Goal: Task Accomplishment & Management: Manage account settings

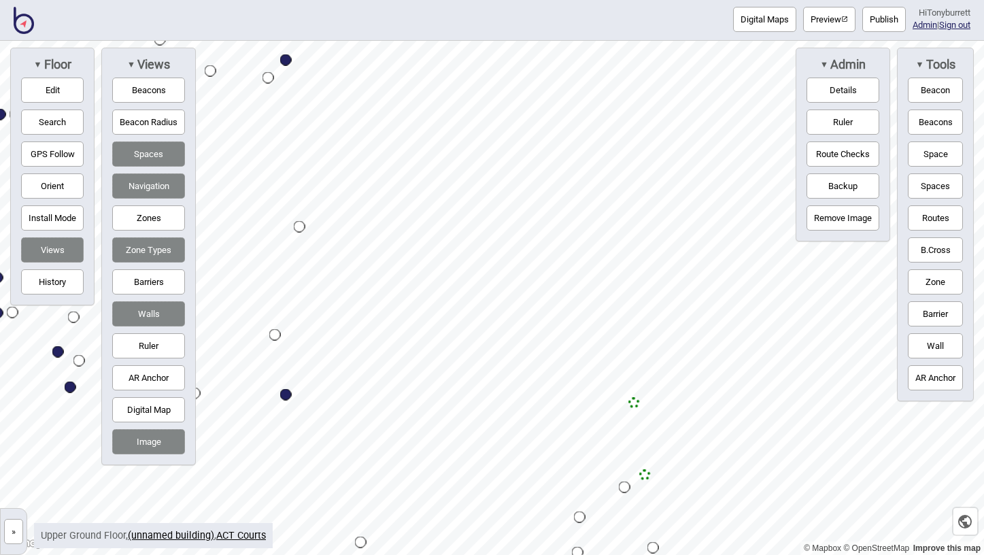
click at [22, 19] on img at bounding box center [24, 20] width 20 height 27
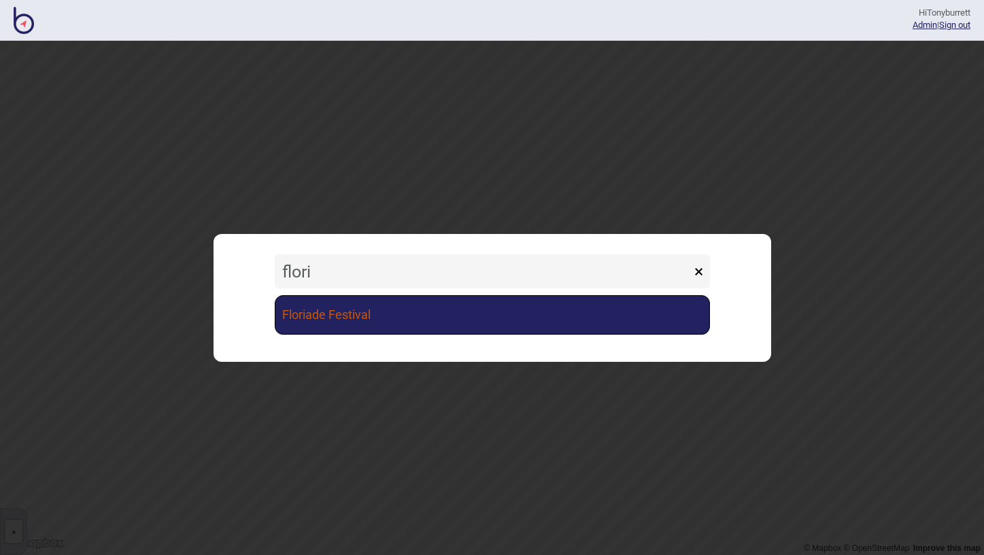
type input "flori"
click at [345, 326] on link "Floriade Festival" at bounding box center [492, 314] width 435 height 39
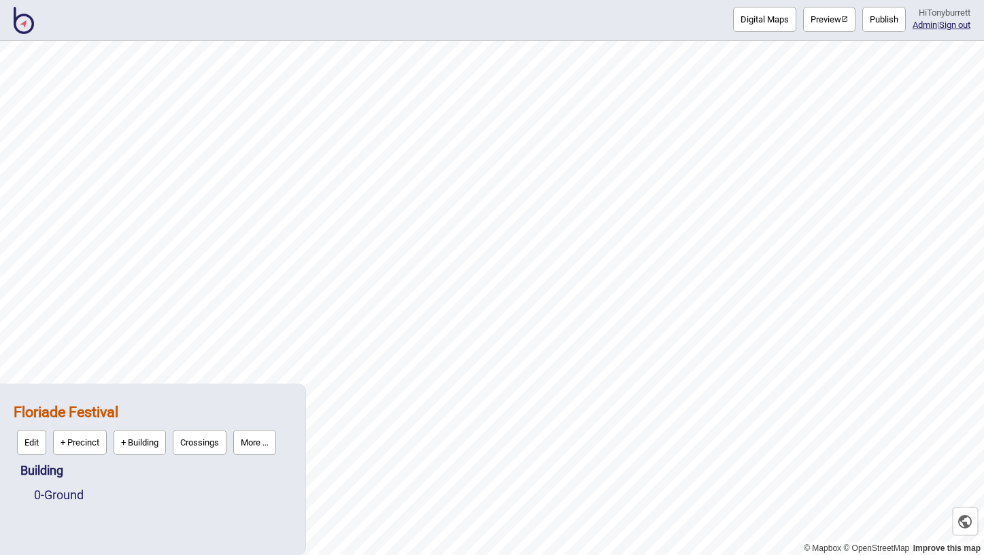
click at [270, 442] on button "More ..." at bounding box center [254, 442] width 43 height 25
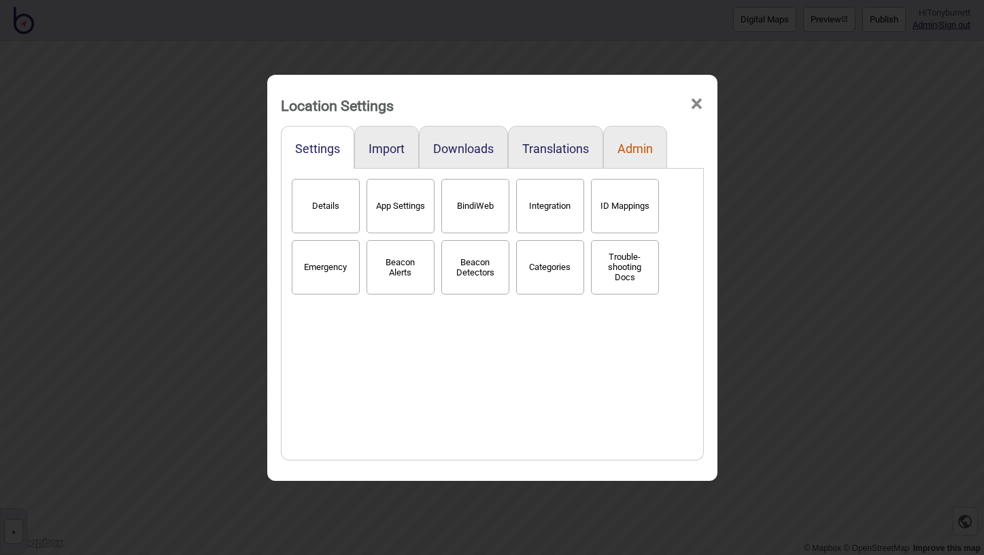
click at [634, 149] on button "Admin" at bounding box center [634, 148] width 35 height 14
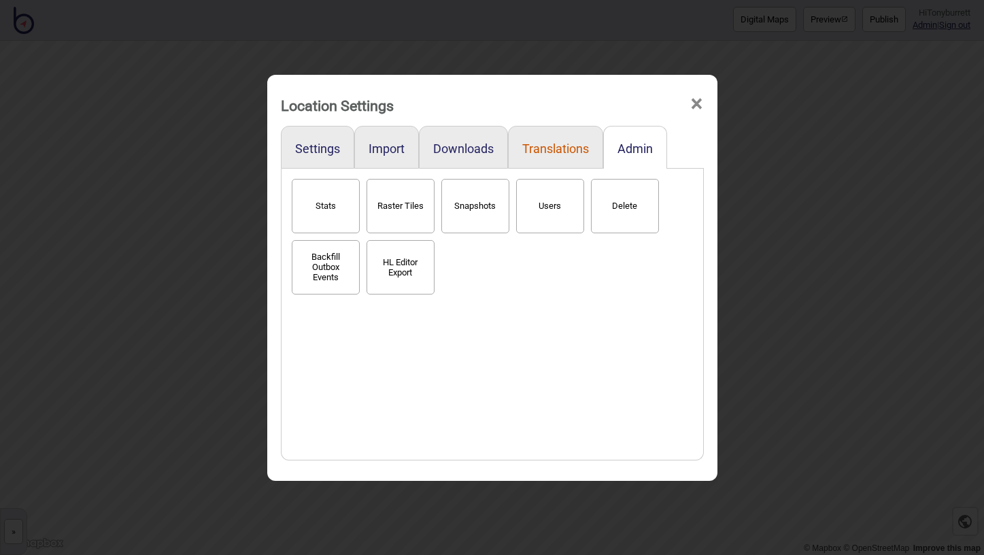
click at [541, 151] on button "Translations" at bounding box center [555, 148] width 67 height 14
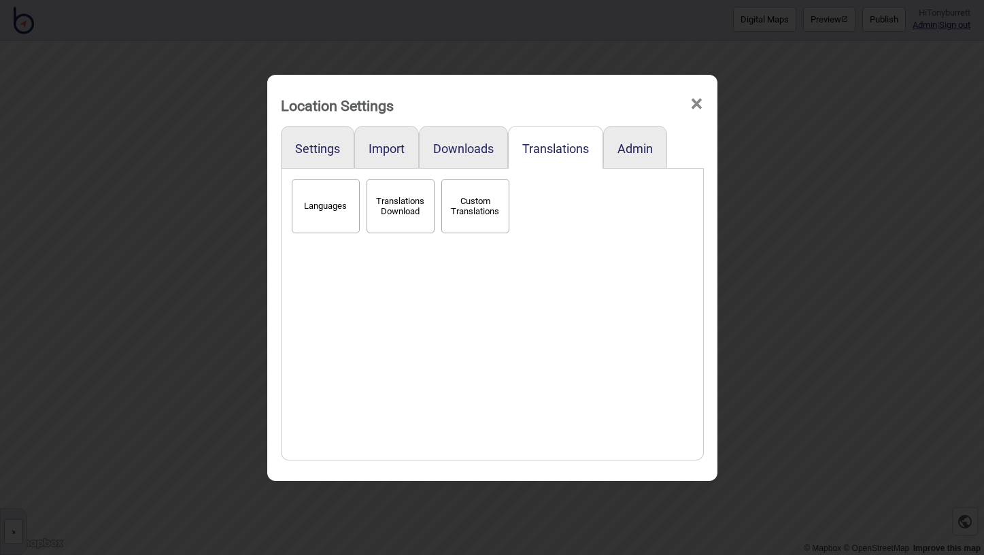
click at [303, 213] on button "Languages" at bounding box center [326, 206] width 68 height 54
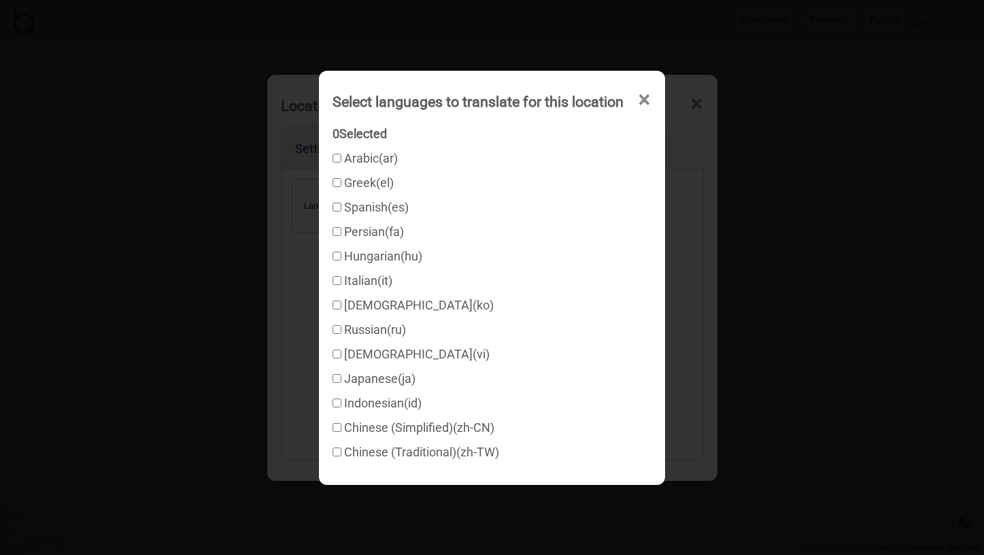
click at [332, 184] on input "Greek ( el )" at bounding box center [336, 182] width 9 height 9
checkbox input "true"
click at [651, 94] on span "×" at bounding box center [644, 100] width 14 height 45
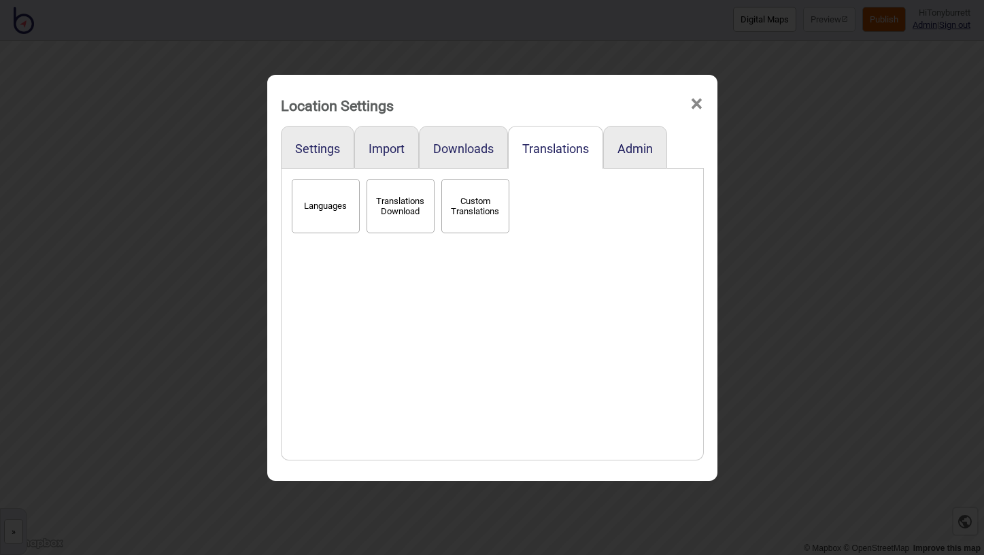
click at [700, 100] on span "×" at bounding box center [696, 104] width 14 height 45
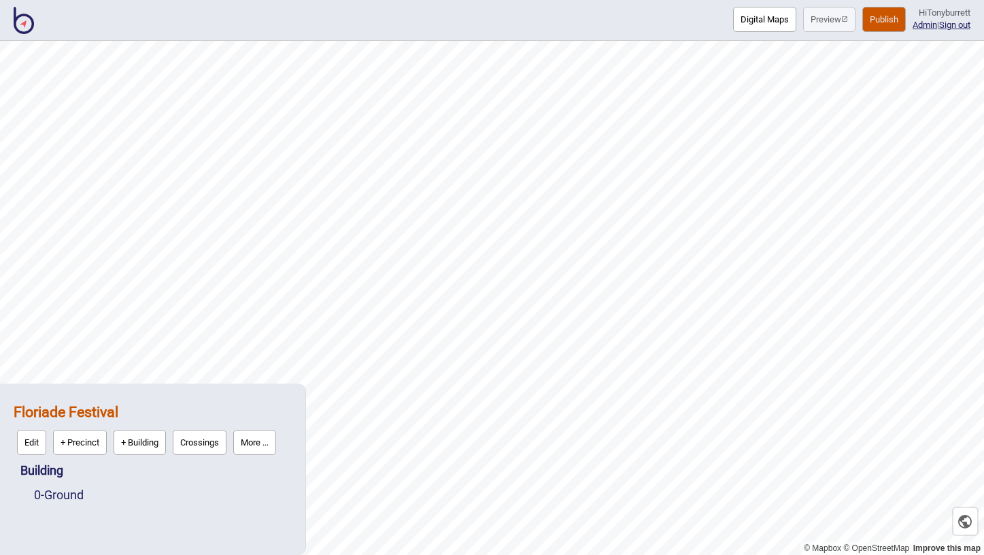
click at [886, 12] on button "Publish" at bounding box center [884, 19] width 44 height 25
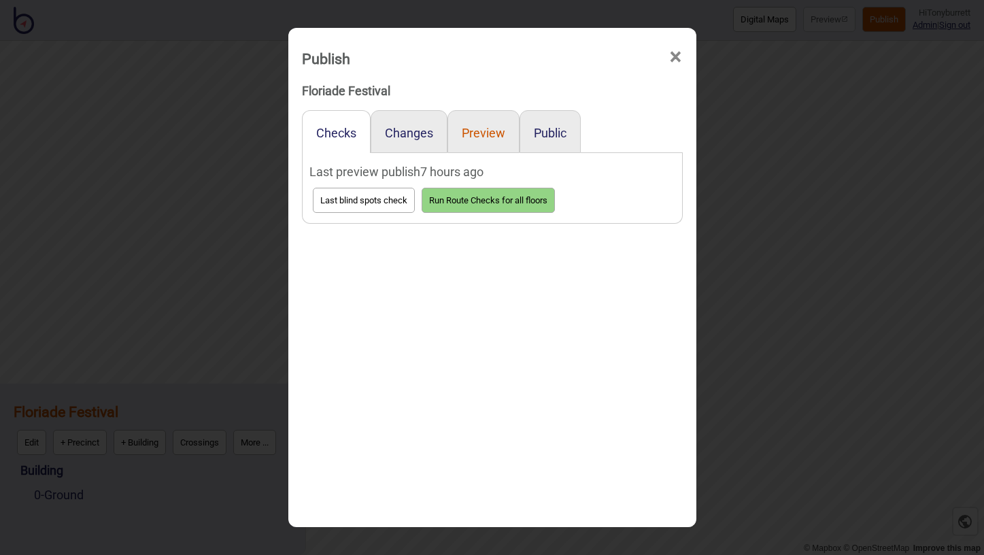
click at [479, 138] on button "Preview" at bounding box center [484, 133] width 44 height 14
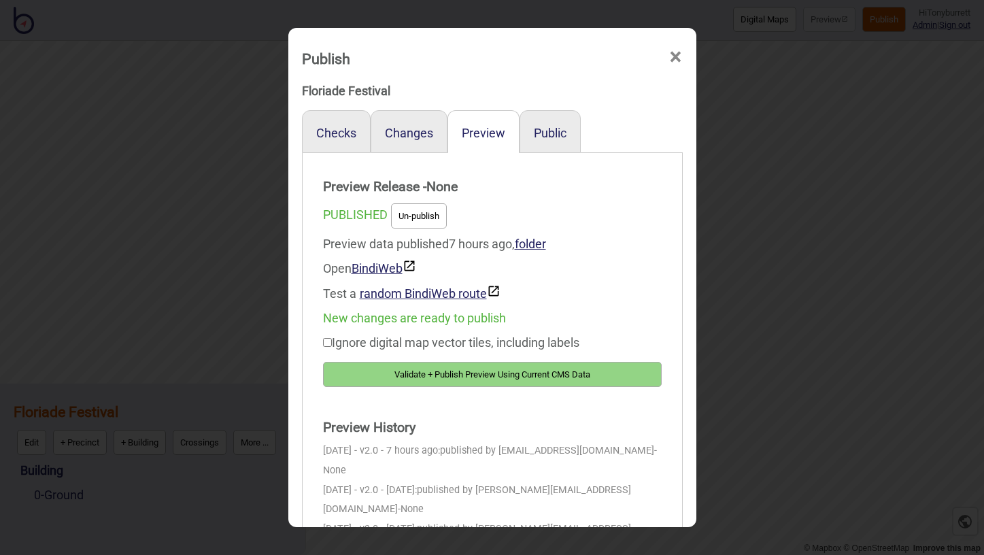
click at [452, 373] on button "Validate + Publish Preview Using Current CMS Data" at bounding box center [492, 374] width 339 height 25
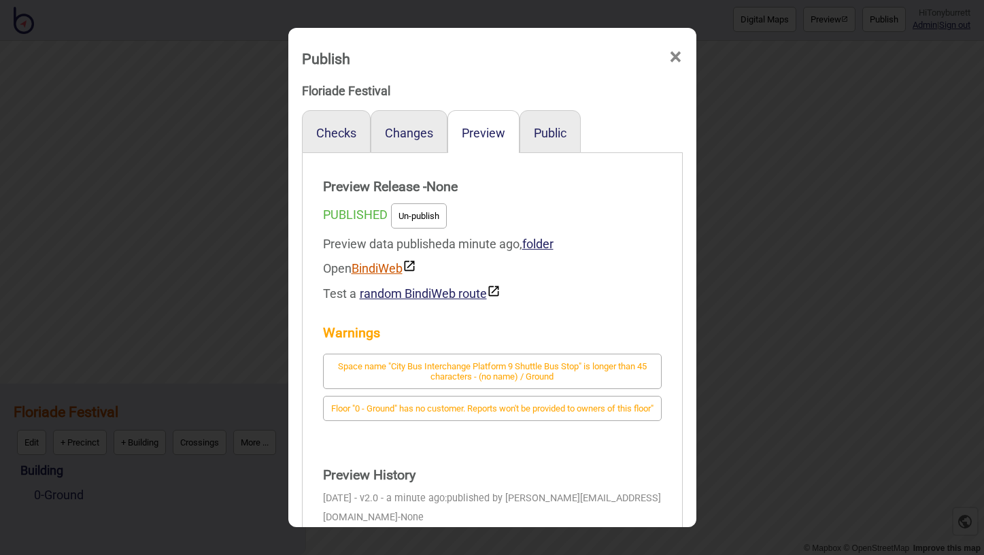
click at [384, 268] on link "BindiWeb" at bounding box center [384, 268] width 65 height 14
click at [671, 55] on span "×" at bounding box center [675, 57] width 14 height 45
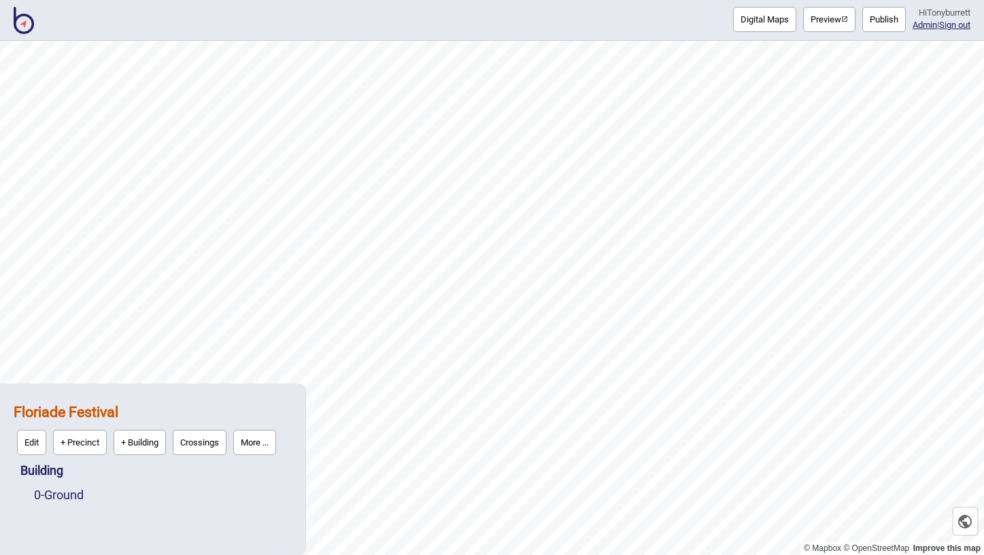
click at [258, 449] on button "More ..." at bounding box center [254, 442] width 43 height 25
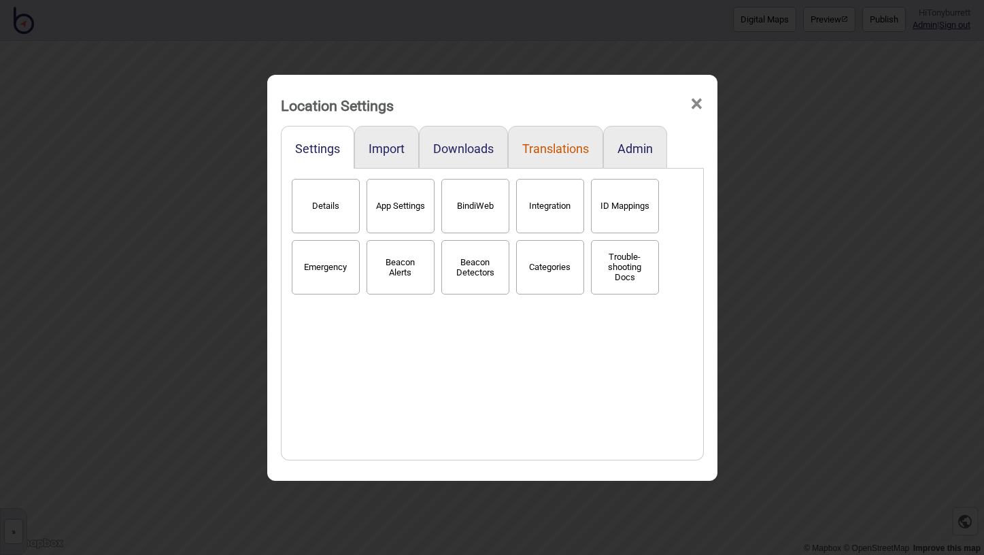
click at [543, 150] on button "Translations" at bounding box center [555, 148] width 67 height 14
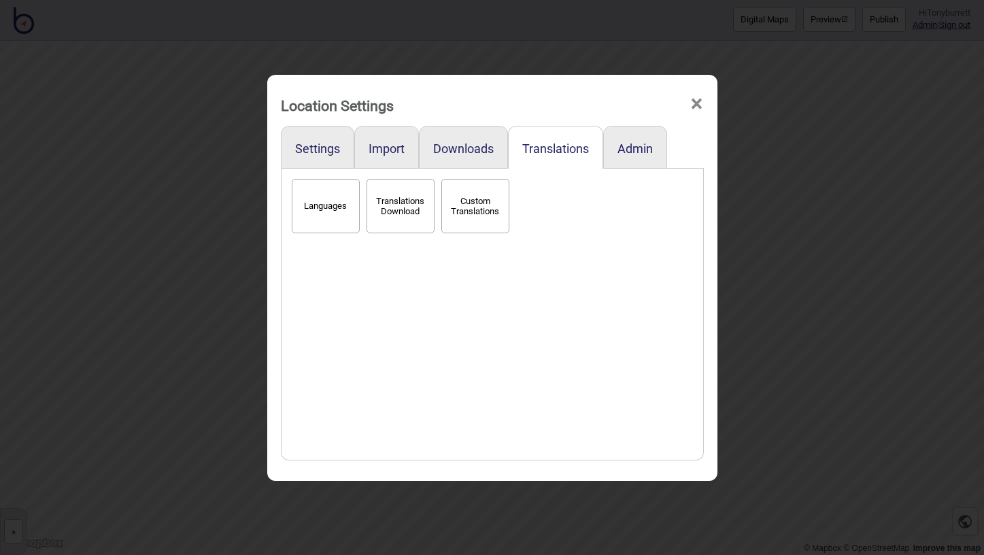
click at [343, 209] on button "Languages" at bounding box center [326, 206] width 68 height 54
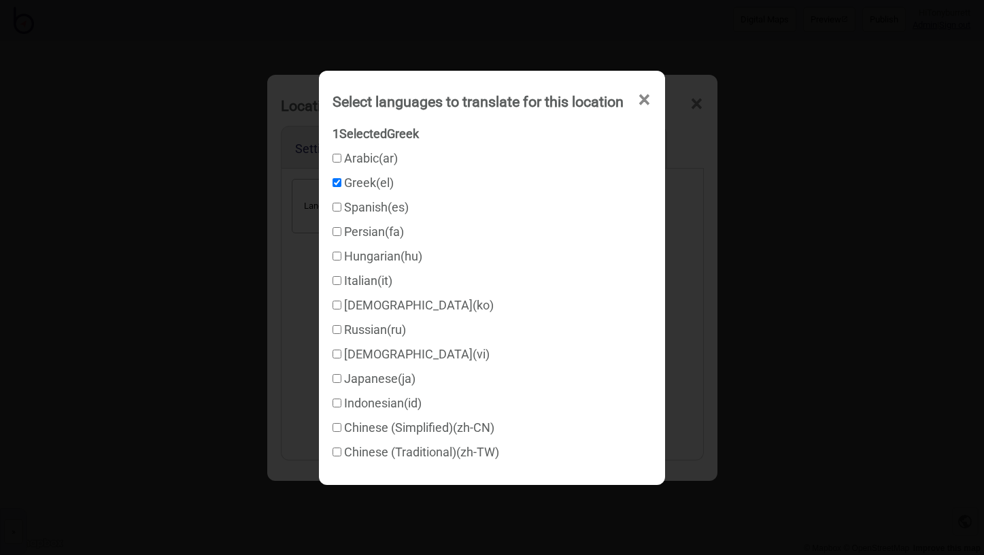
click at [332, 208] on input "Spanish ( es )" at bounding box center [336, 207] width 9 height 9
checkbox input "true"
click at [332, 278] on input "Italian ( it )" at bounding box center [336, 280] width 9 height 9
checkbox input "true"
click at [651, 106] on span "×" at bounding box center [644, 100] width 14 height 45
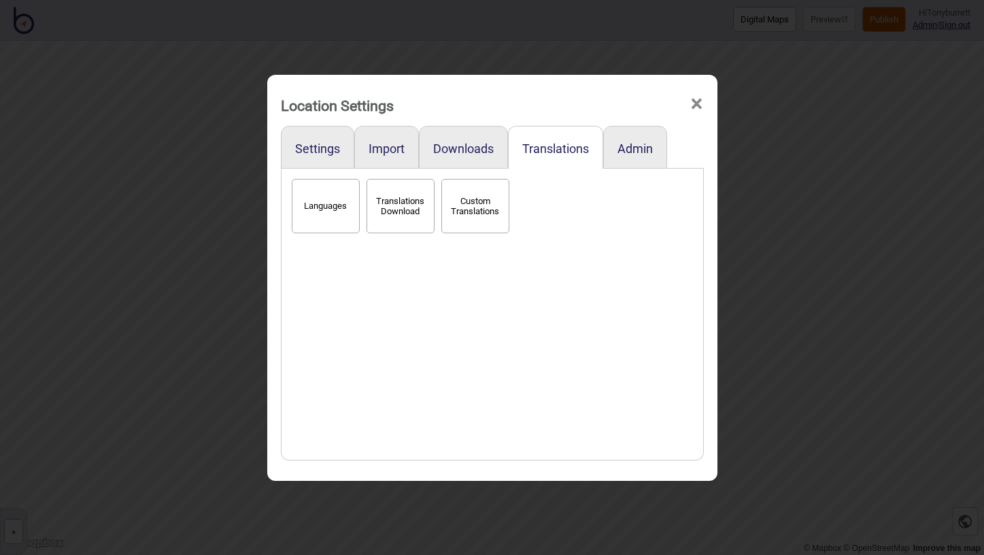
click at [698, 97] on span "×" at bounding box center [696, 104] width 14 height 45
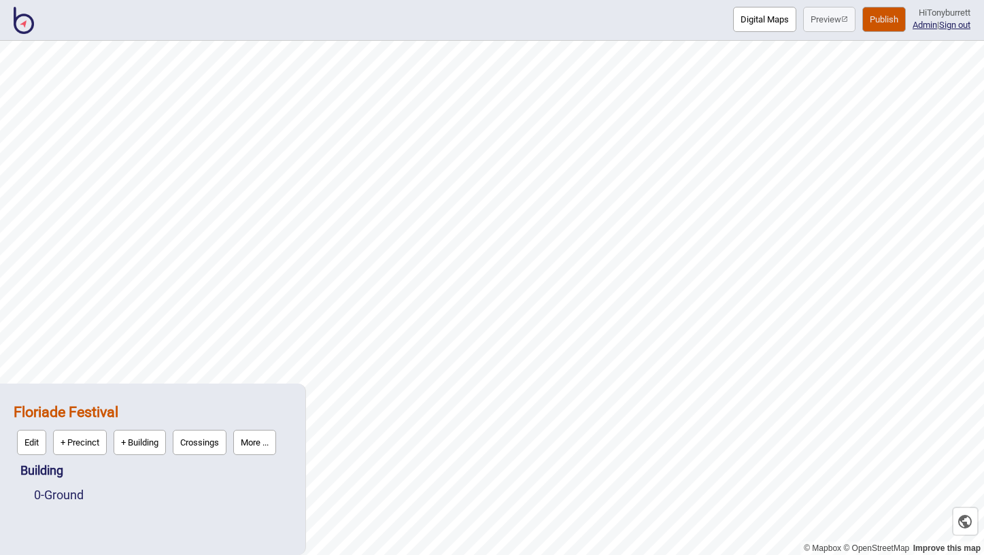
click at [878, 27] on button "Publish" at bounding box center [884, 19] width 44 height 25
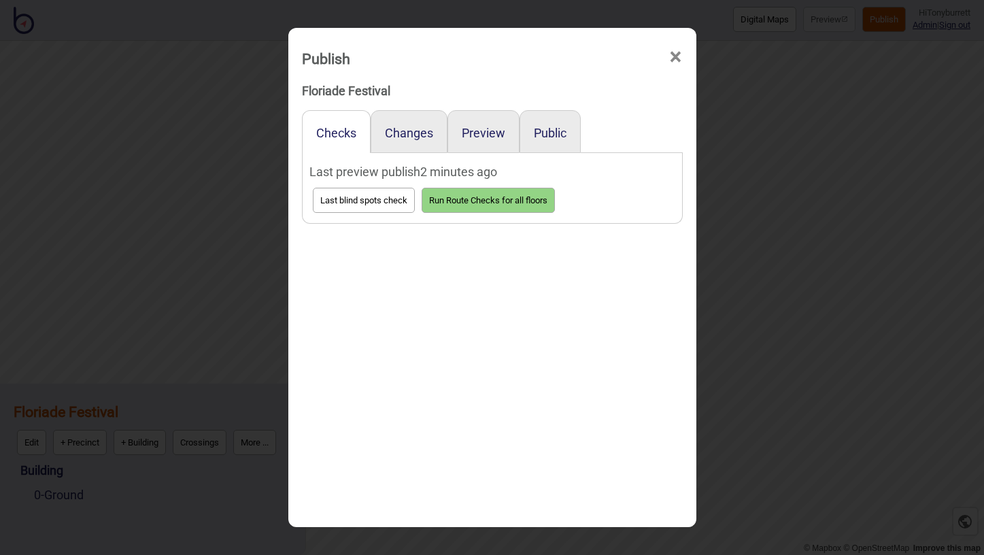
click at [481, 141] on div "Preview" at bounding box center [483, 131] width 72 height 43
click at [479, 131] on button "Preview" at bounding box center [484, 133] width 44 height 14
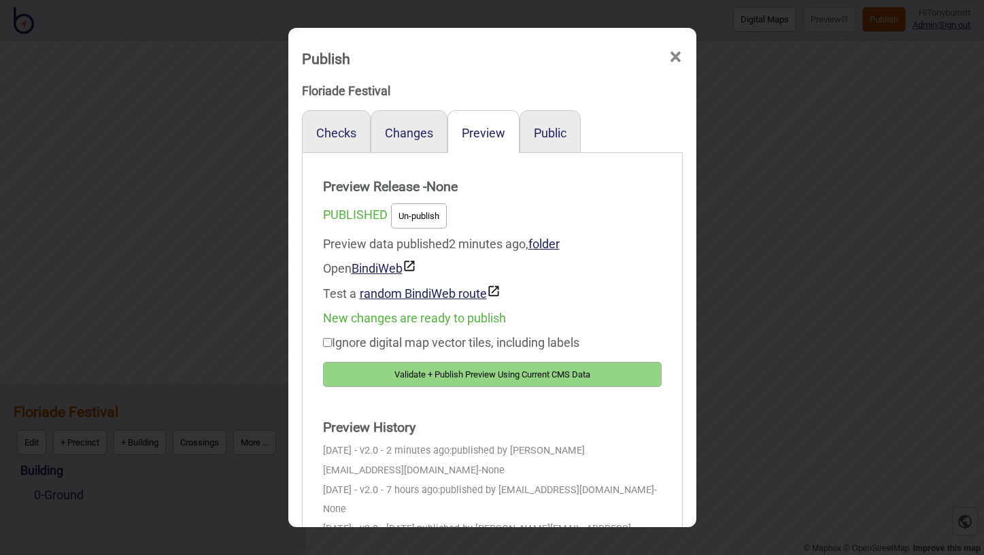
click at [434, 371] on button "Validate + Publish Preview Using Current CMS Data" at bounding box center [492, 374] width 339 height 25
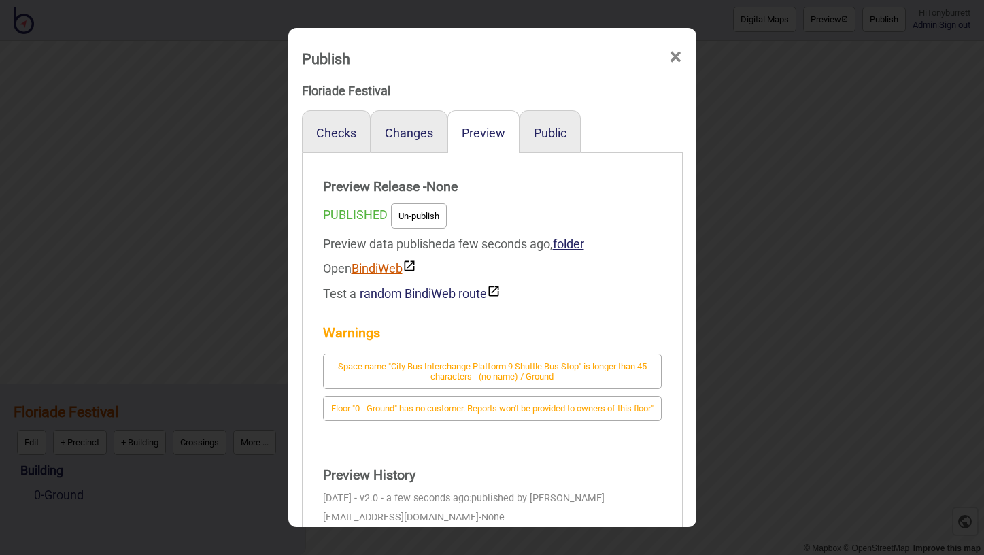
click at [390, 264] on link "BindiWeb" at bounding box center [384, 268] width 65 height 14
click at [674, 58] on span "×" at bounding box center [675, 57] width 14 height 45
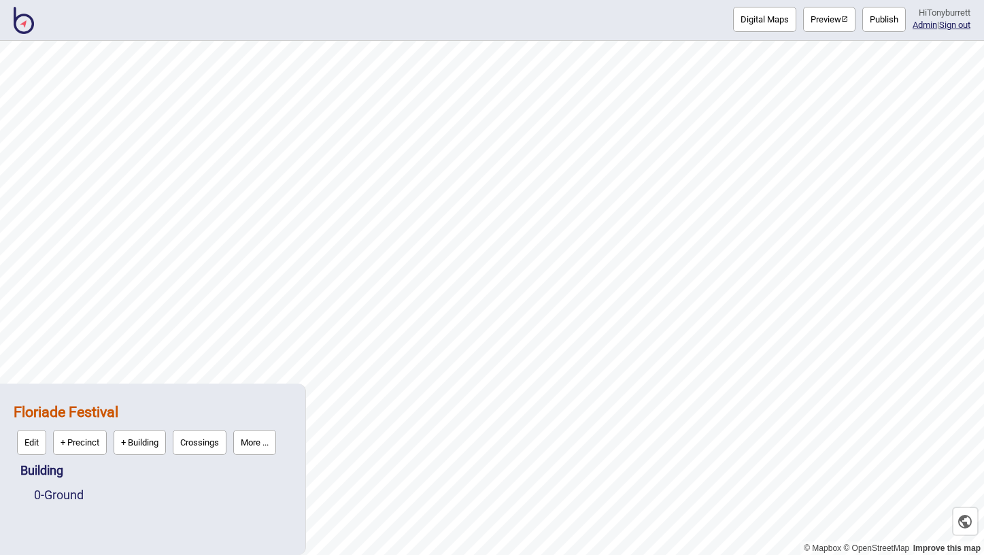
click at [258, 448] on button "More ..." at bounding box center [254, 442] width 43 height 25
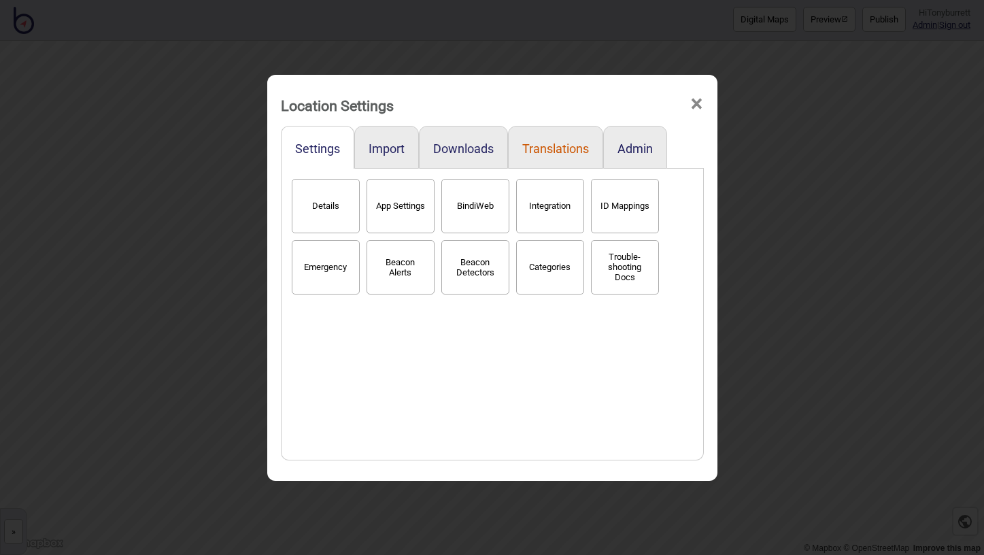
click at [557, 149] on button "Translations" at bounding box center [555, 148] width 67 height 14
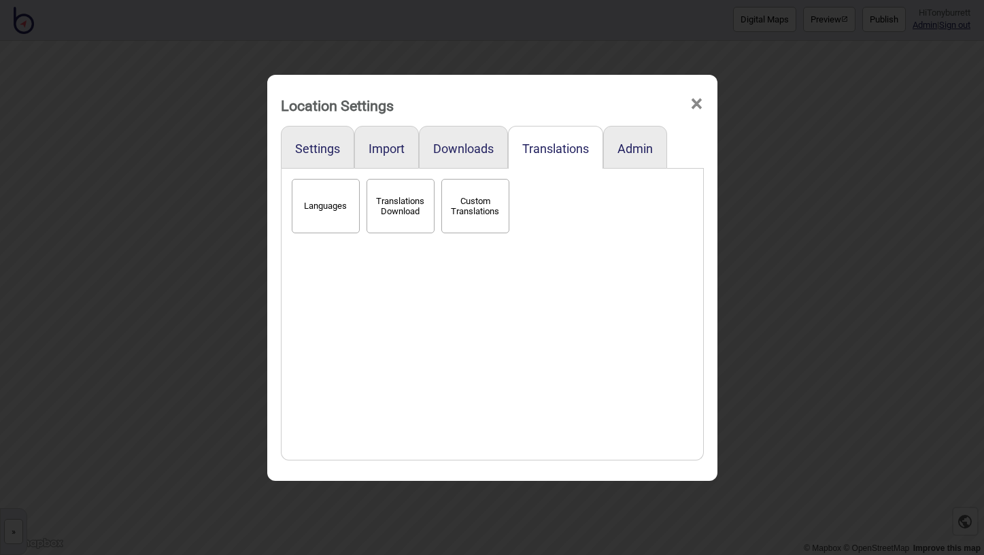
click at [313, 199] on button "Languages" at bounding box center [326, 206] width 68 height 54
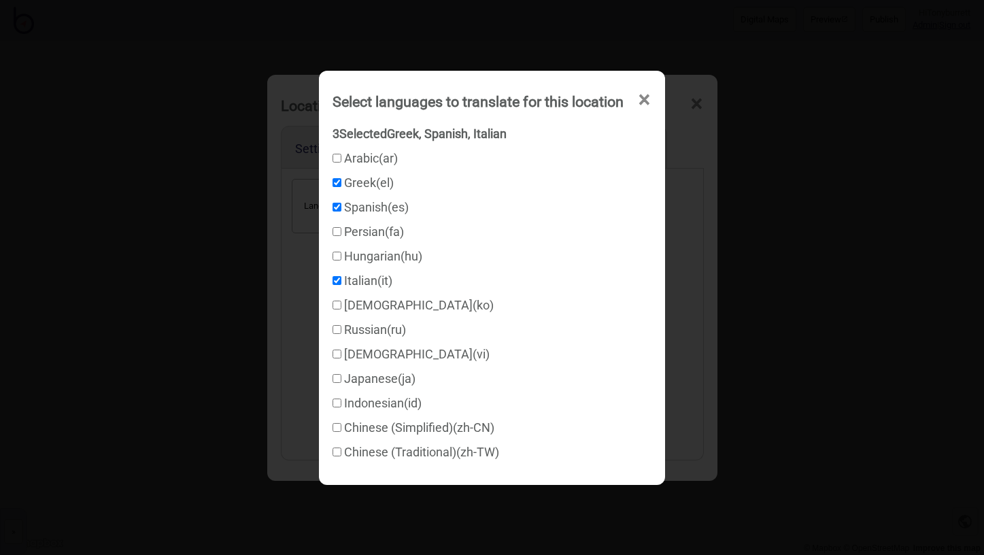
click at [651, 101] on span "×" at bounding box center [644, 100] width 14 height 45
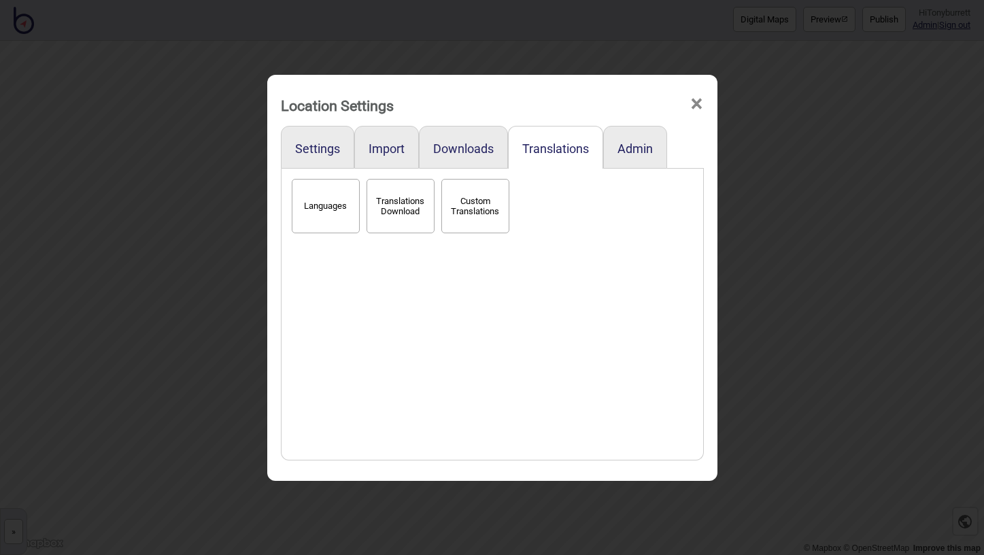
click at [702, 106] on span "×" at bounding box center [696, 104] width 14 height 45
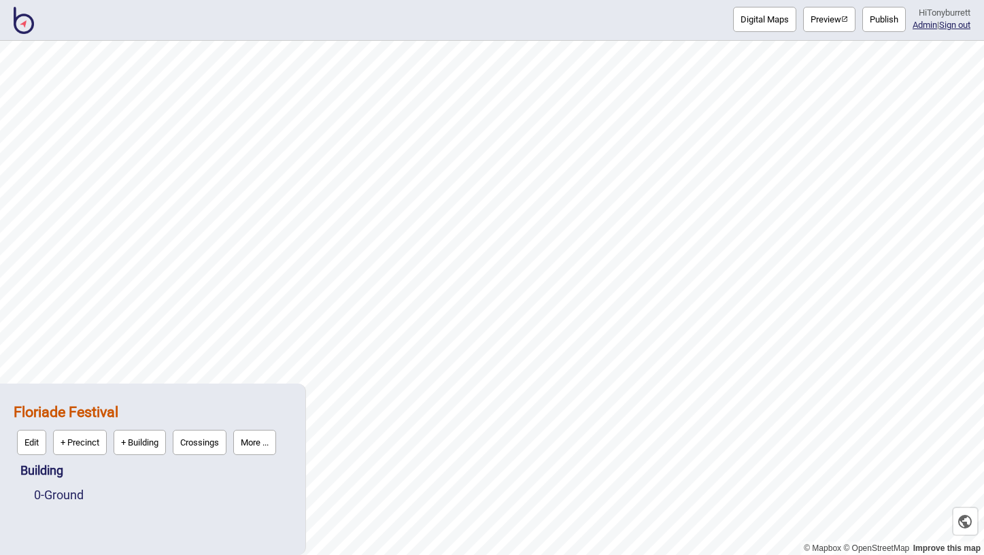
click at [163, 524] on div "Floriade Festival Edit + Precinct + Building Crossings More ... Building 0 - Gr…" at bounding box center [153, 469] width 292 height 158
click at [254, 446] on button "More ..." at bounding box center [254, 442] width 43 height 25
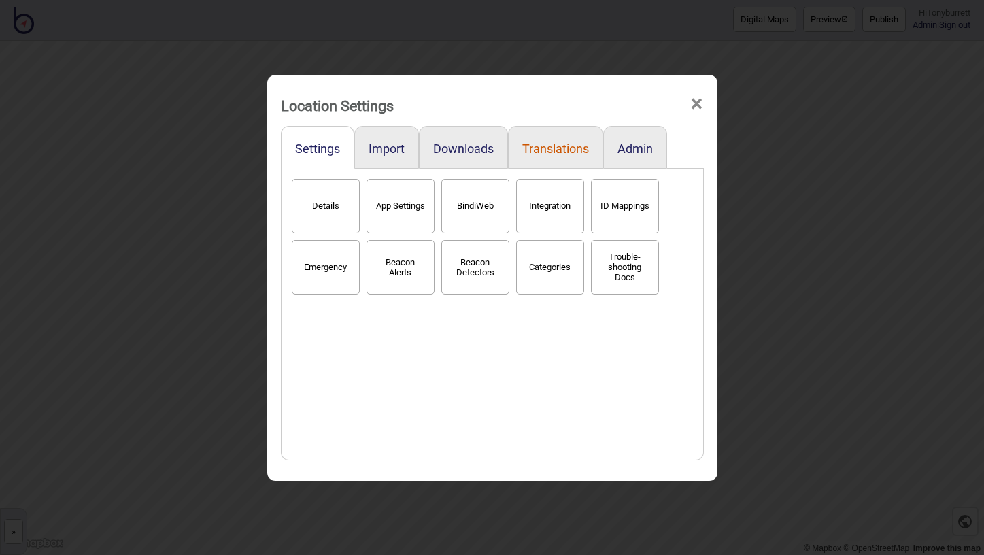
click at [558, 145] on button "Translations" at bounding box center [555, 148] width 67 height 14
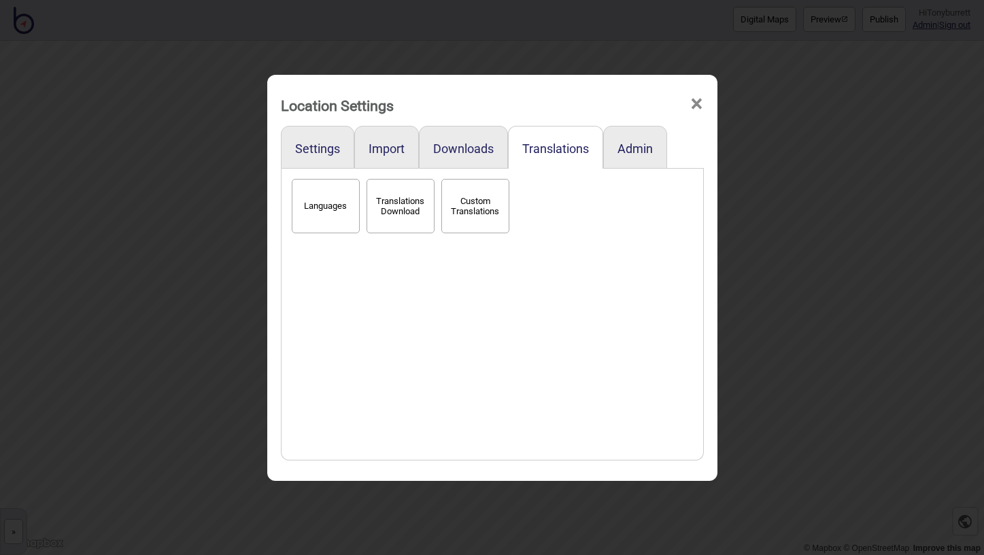
click at [339, 200] on button "Languages" at bounding box center [326, 206] width 68 height 54
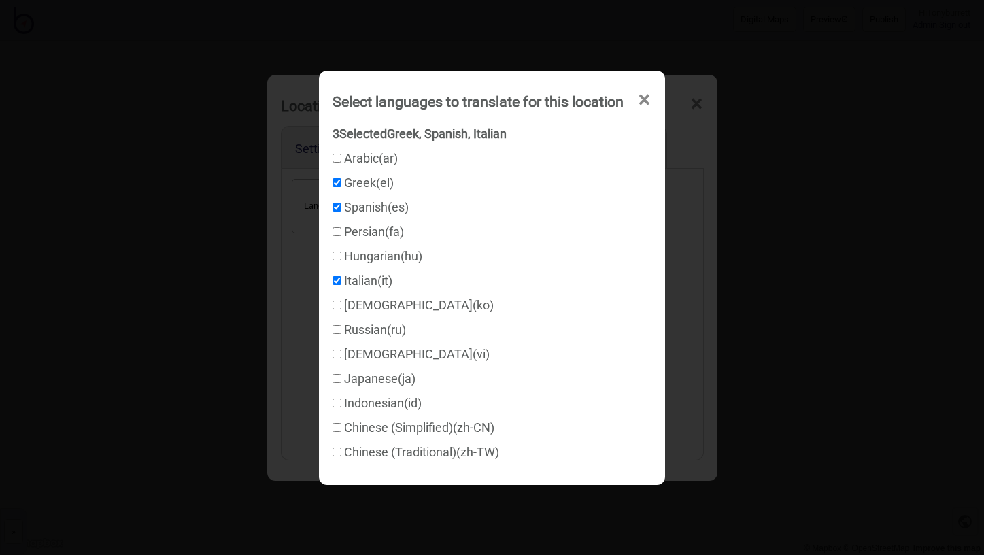
click at [332, 277] on input "Italian ( it )" at bounding box center [336, 280] width 9 height 9
checkbox input "false"
click at [332, 215] on div "Spanish ( es )" at bounding box center [491, 207] width 319 height 24
click at [332, 207] on input "Spanish ( es )" at bounding box center [336, 207] width 9 height 9
checkbox input "false"
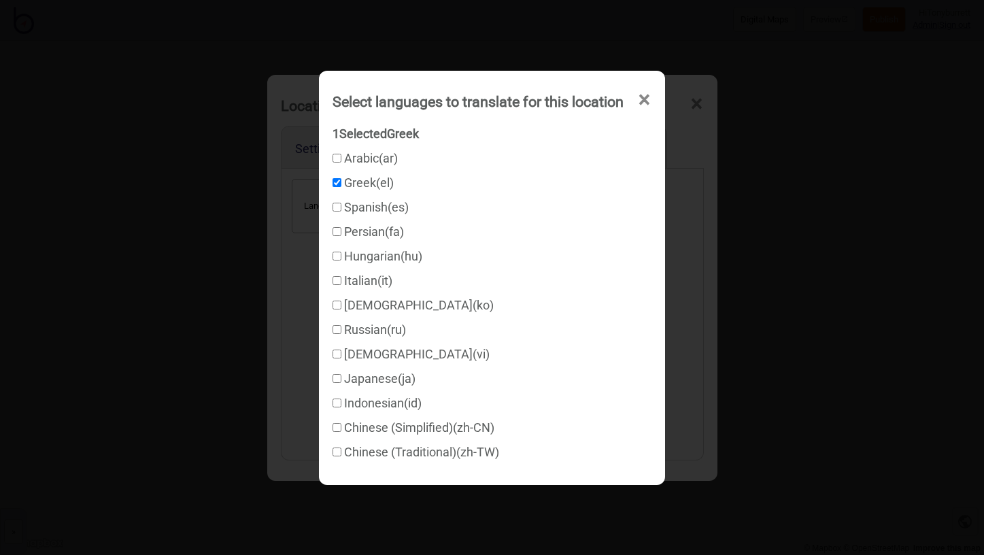
click at [332, 190] on div "Greek ( el )" at bounding box center [491, 183] width 319 height 24
click at [332, 184] on input "Greek ( el )" at bounding box center [336, 182] width 9 height 9
checkbox input "false"
click at [651, 97] on span "×" at bounding box center [644, 100] width 14 height 45
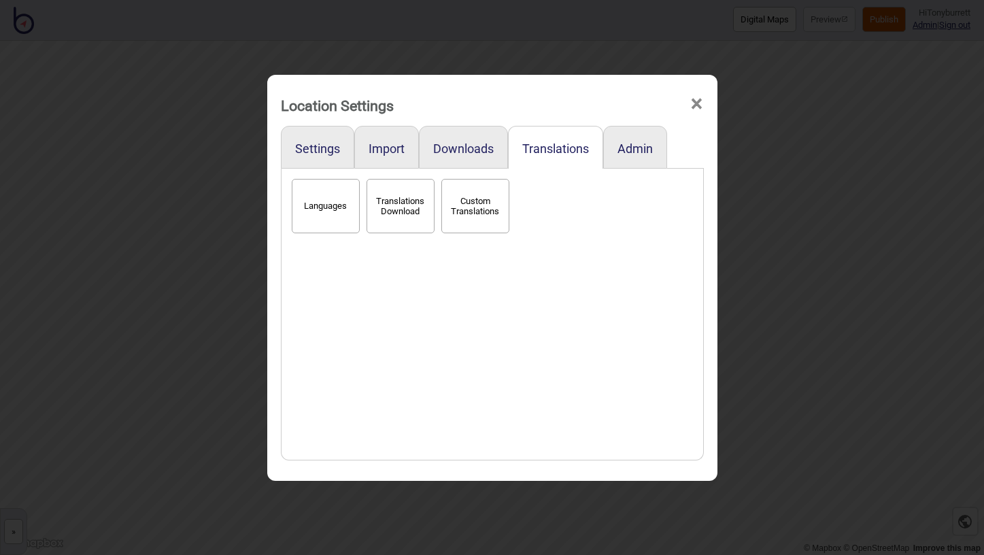
click at [696, 101] on span "×" at bounding box center [696, 104] width 14 height 45
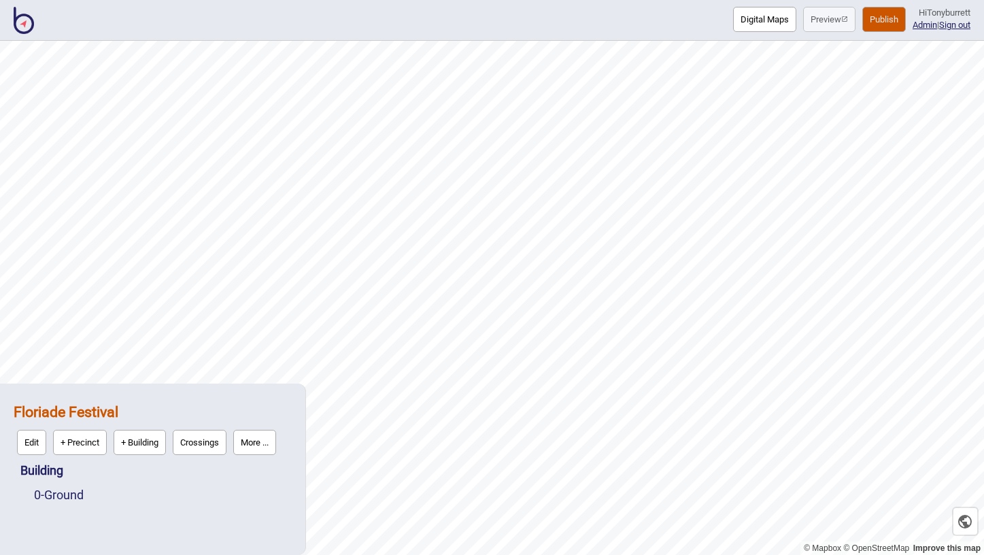
click at [874, 20] on button "Publish" at bounding box center [884, 19] width 44 height 25
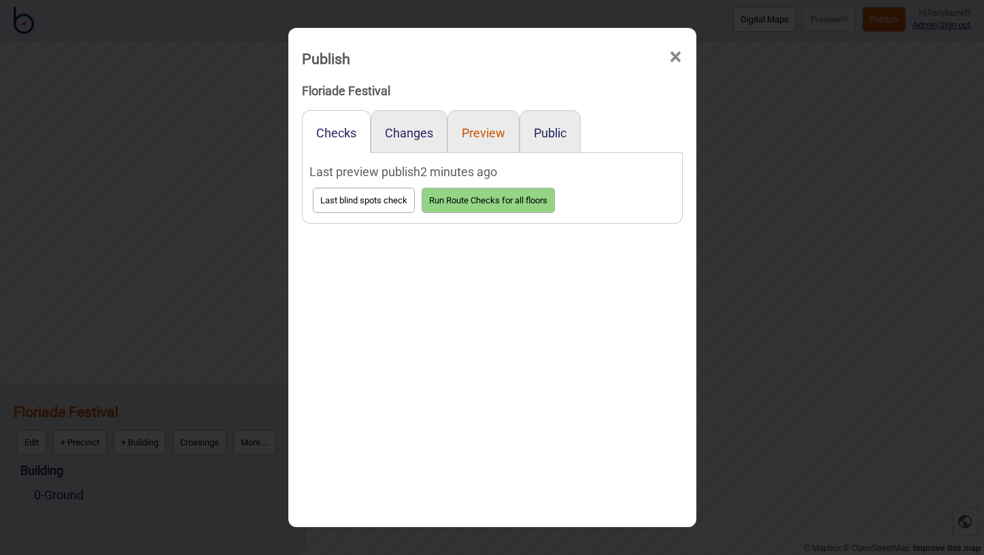
click at [481, 136] on button "Preview" at bounding box center [484, 133] width 44 height 14
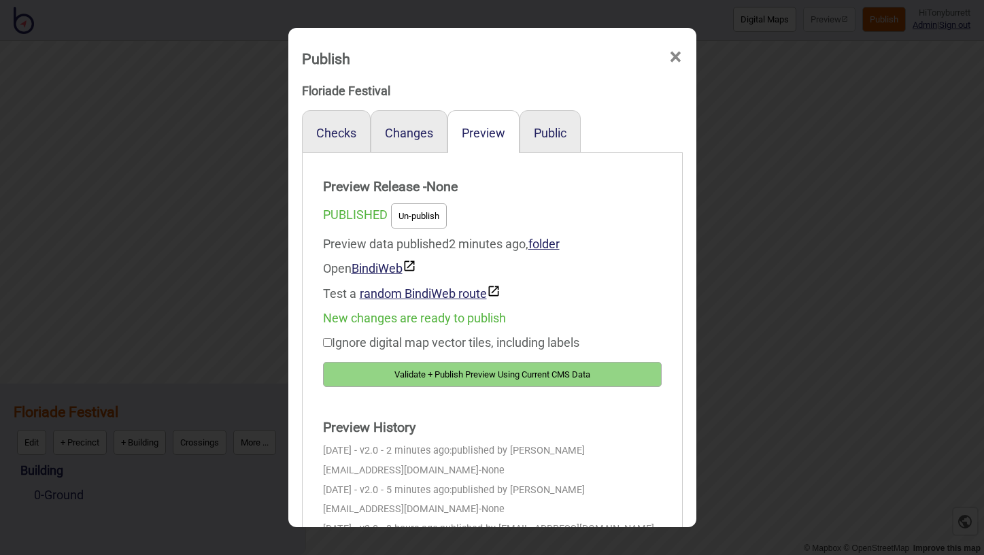
click at [384, 381] on button "Validate + Publish Preview Using Current CMS Data" at bounding box center [492, 374] width 339 height 25
